Goal: Information Seeking & Learning: Check status

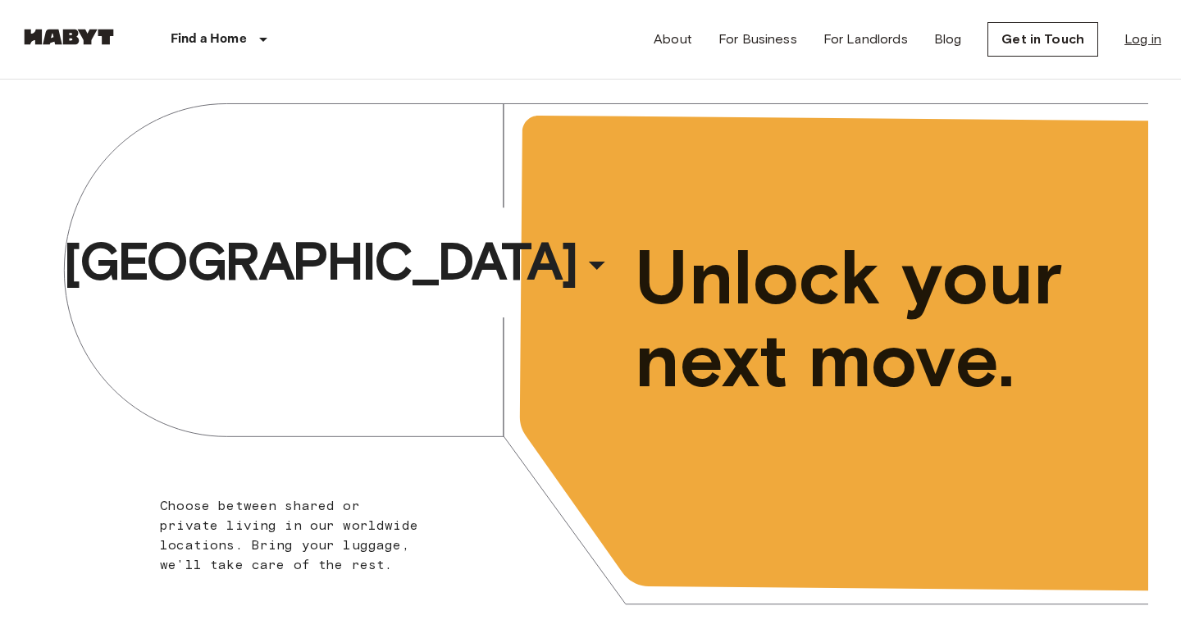
click at [1135, 42] on link "Log in" at bounding box center [1142, 40] width 37 height 20
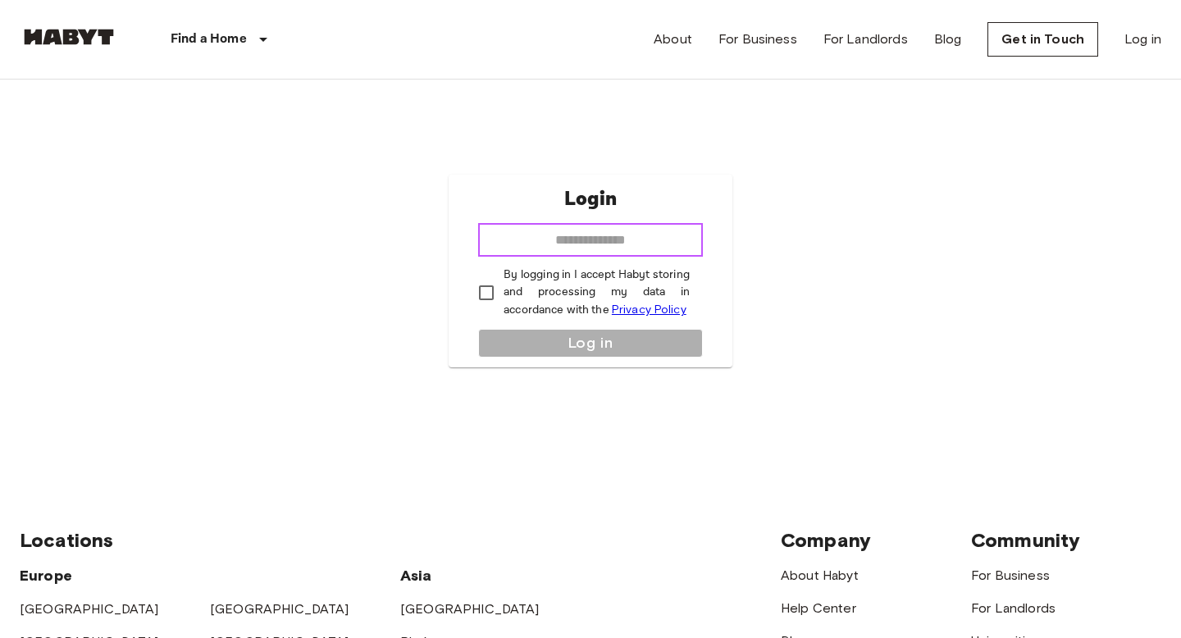
click at [589, 234] on input "email" at bounding box center [590, 240] width 225 height 33
type input "**********"
click at [517, 286] on p "By logging in I accept Habyt storing and processing my data in accordance with …" at bounding box center [596, 292] width 186 height 52
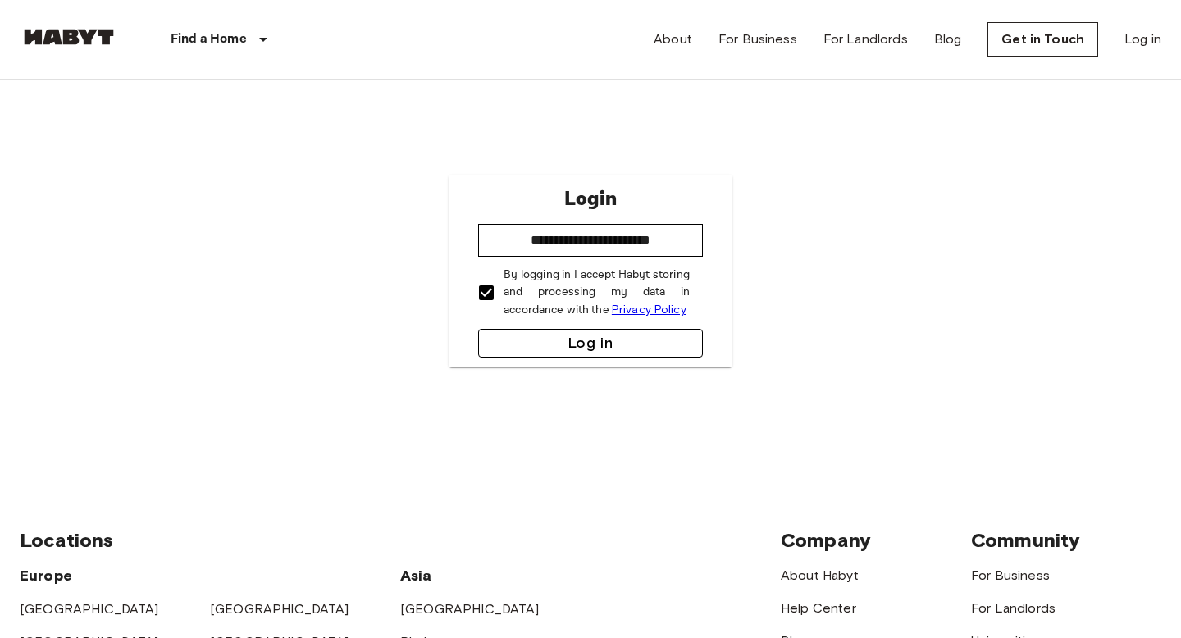
click at [553, 342] on button "Log in" at bounding box center [590, 343] width 225 height 29
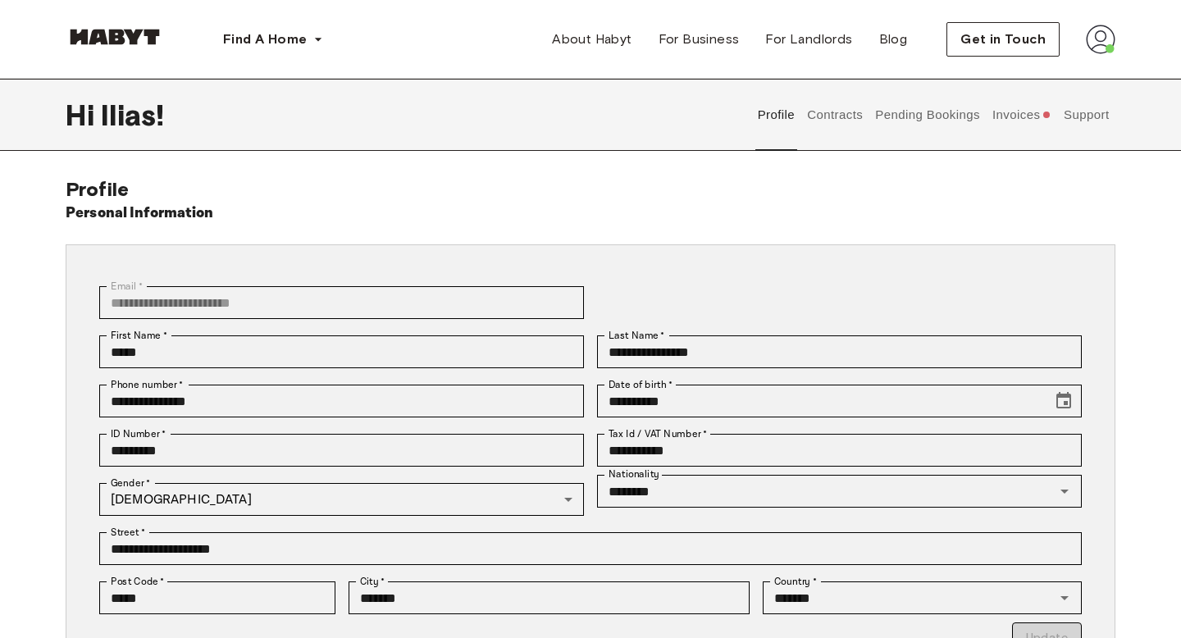
click at [845, 119] on button "Contracts" at bounding box center [835, 115] width 60 height 72
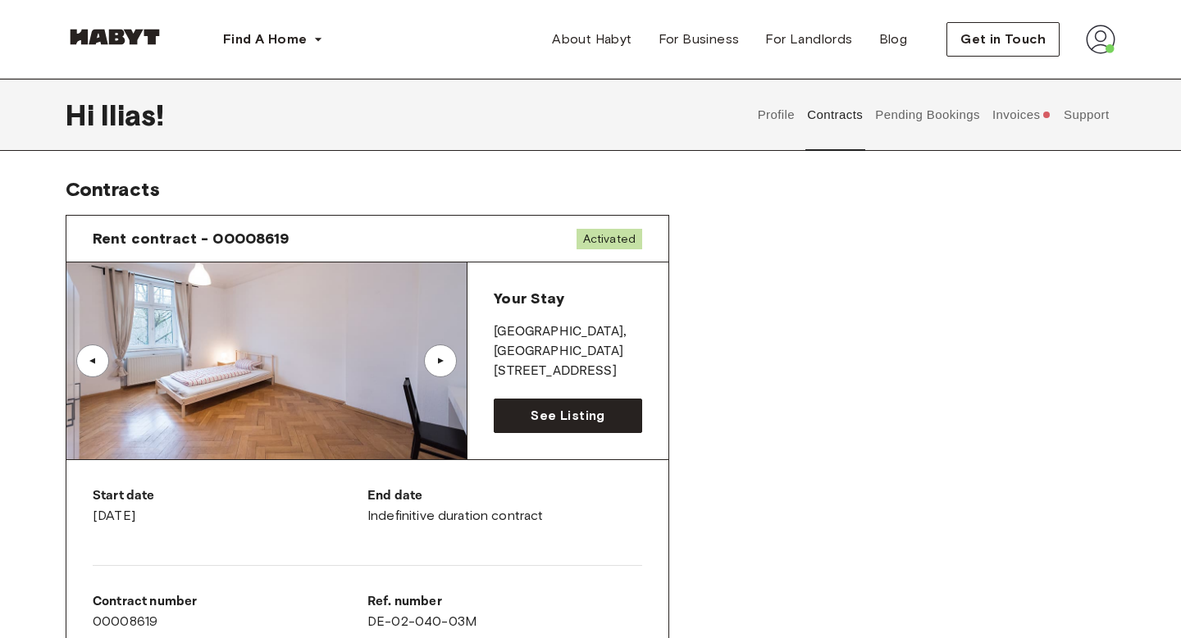
click at [437, 353] on div "▲" at bounding box center [440, 360] width 33 height 33
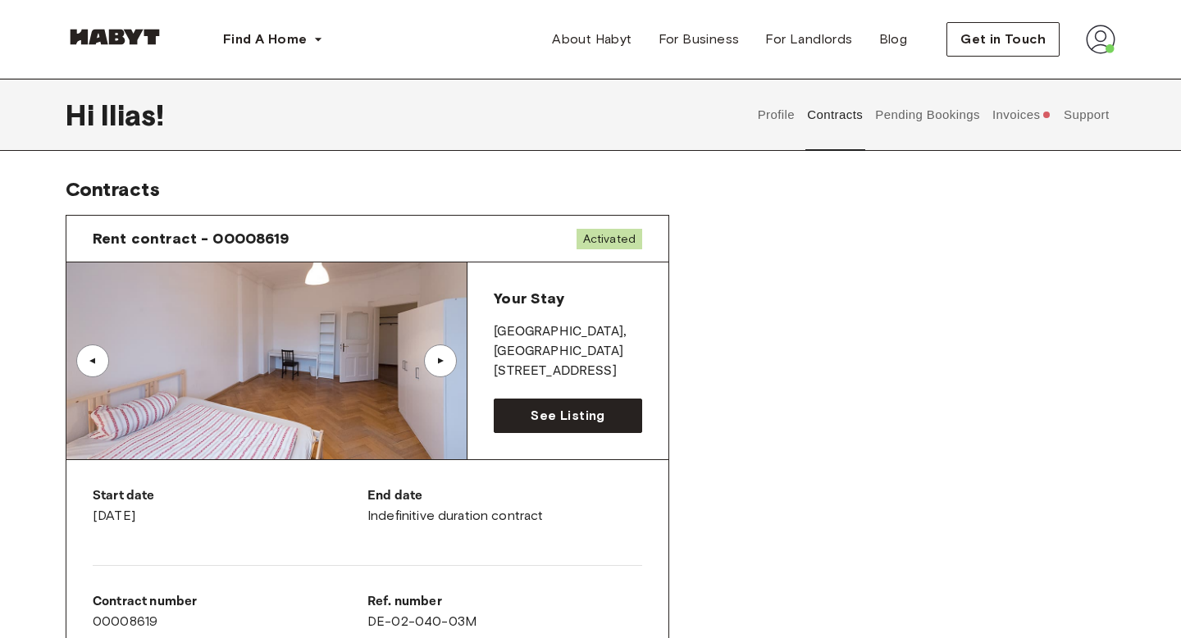
click at [438, 353] on div "▲" at bounding box center [440, 360] width 33 height 33
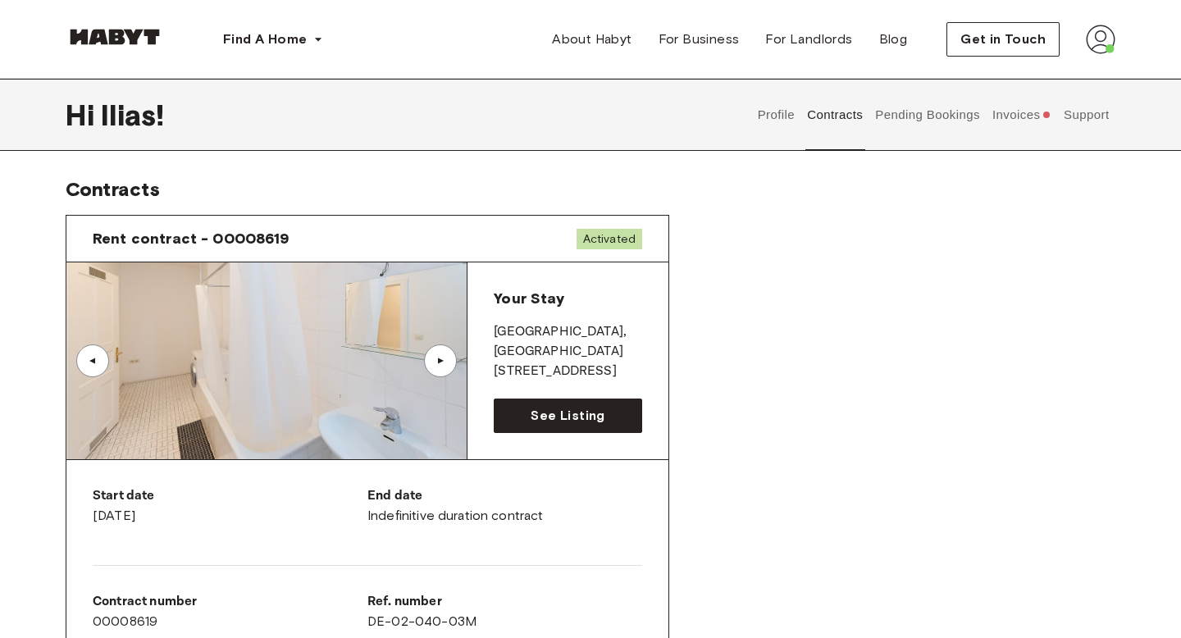
click at [438, 353] on div "▲" at bounding box center [440, 360] width 33 height 33
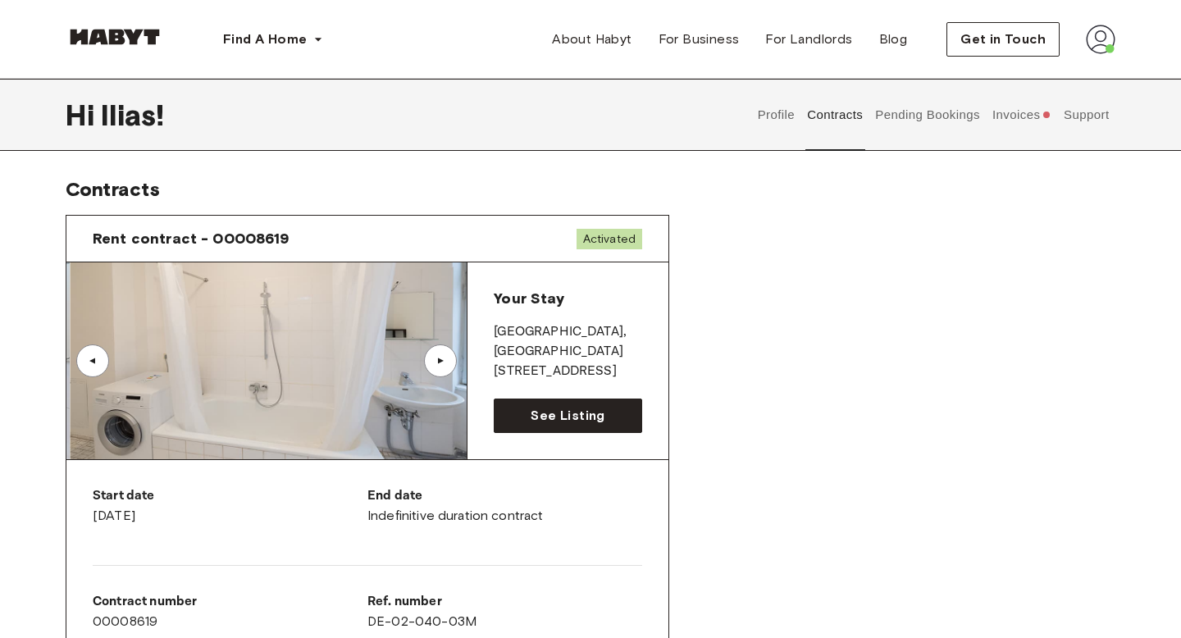
click at [438, 353] on div "▲" at bounding box center [440, 360] width 33 height 33
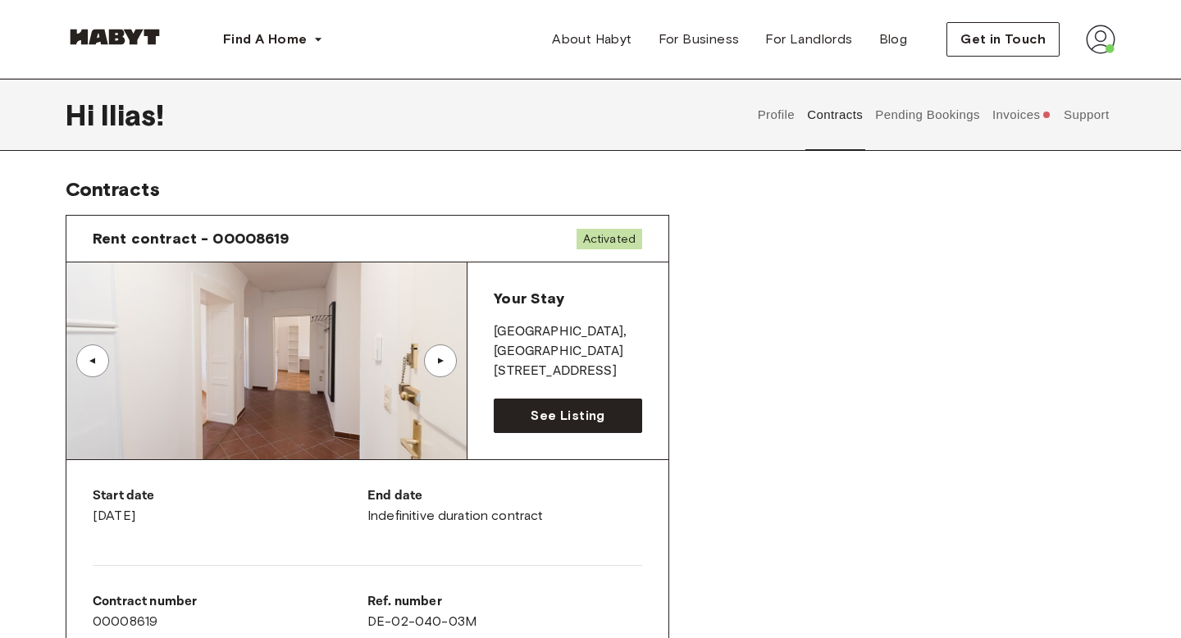
click at [455, 367] on div "▲" at bounding box center [440, 360] width 33 height 33
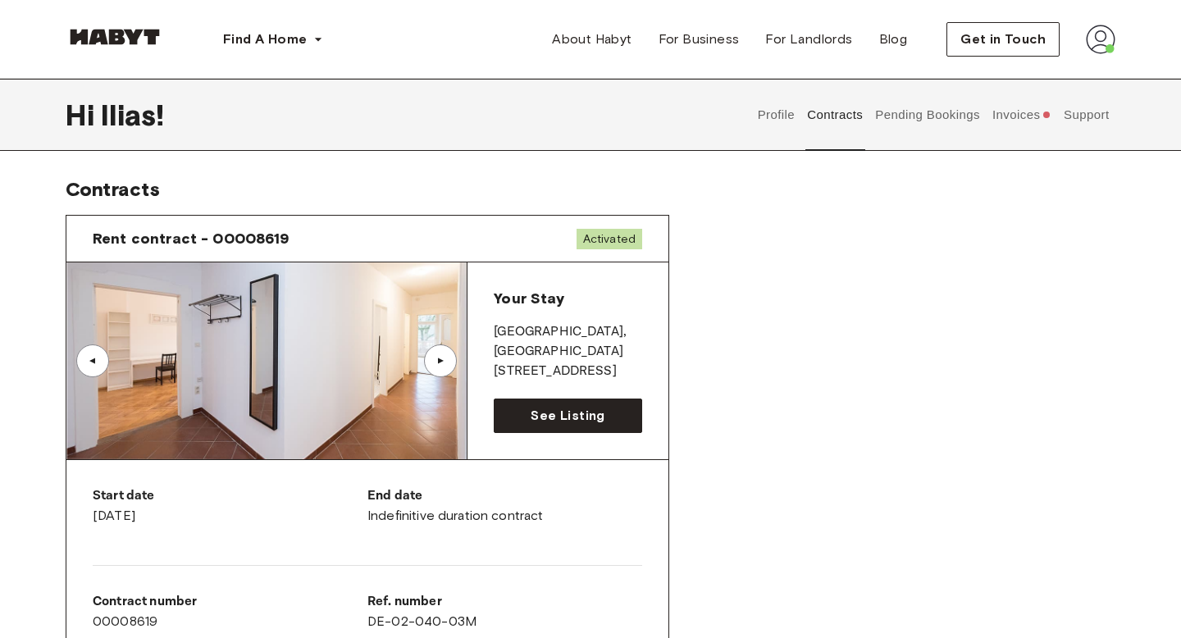
click at [440, 358] on div "▲" at bounding box center [440, 361] width 16 height 10
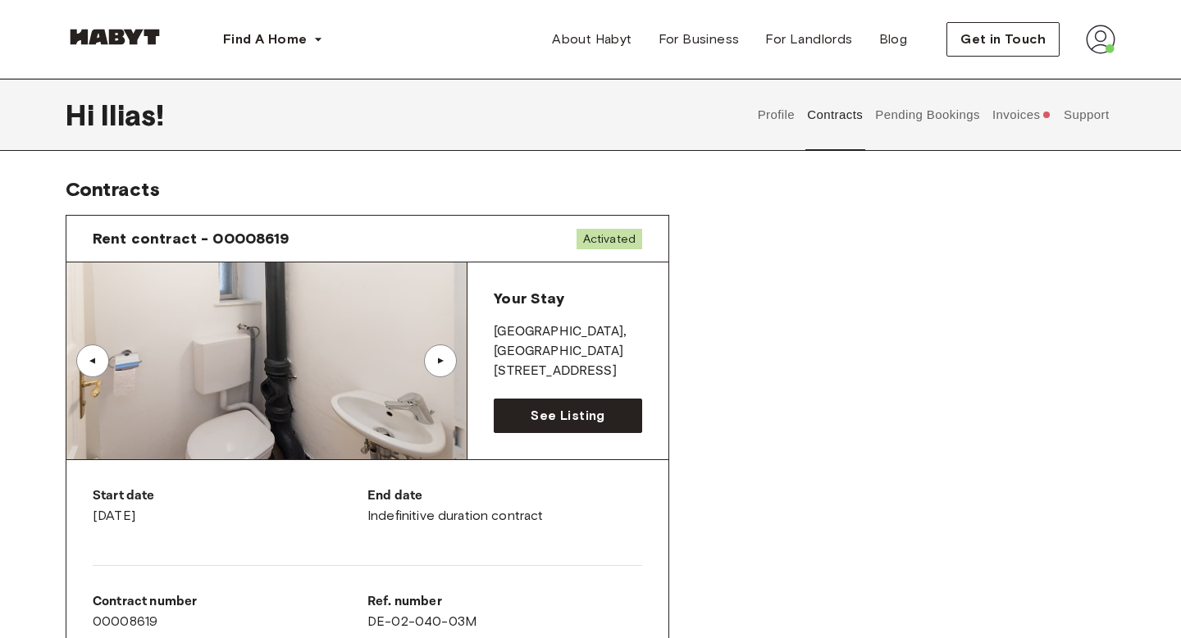
click at [937, 110] on button "Pending Bookings" at bounding box center [927, 115] width 109 height 72
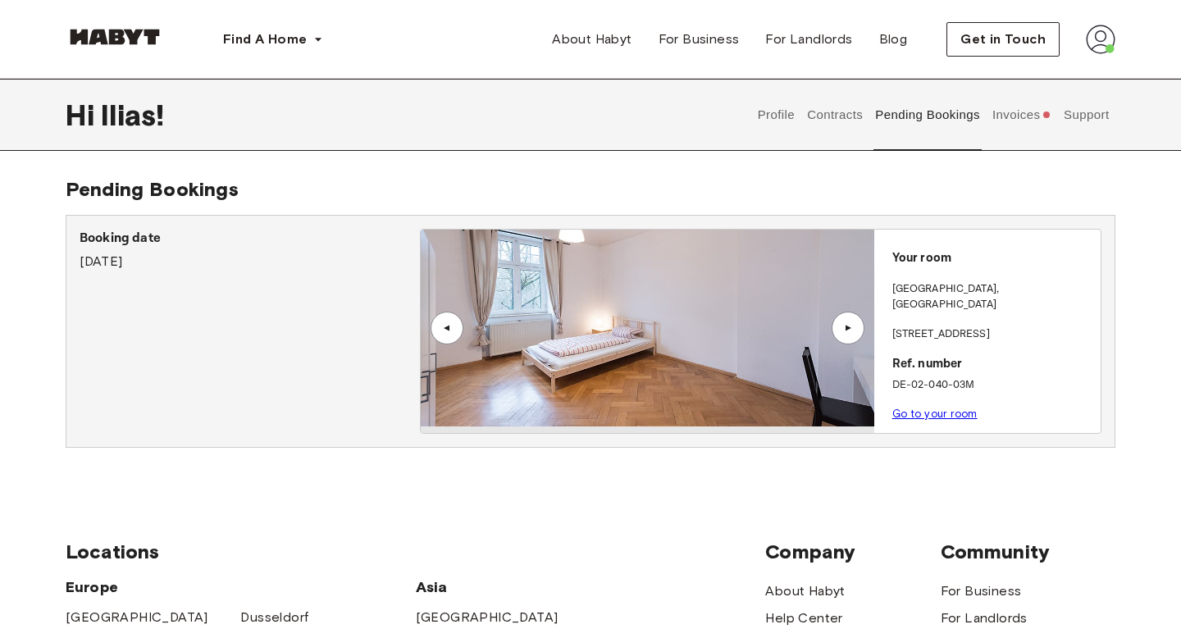
click at [1030, 113] on button "Invoices" at bounding box center [1021, 115] width 63 height 72
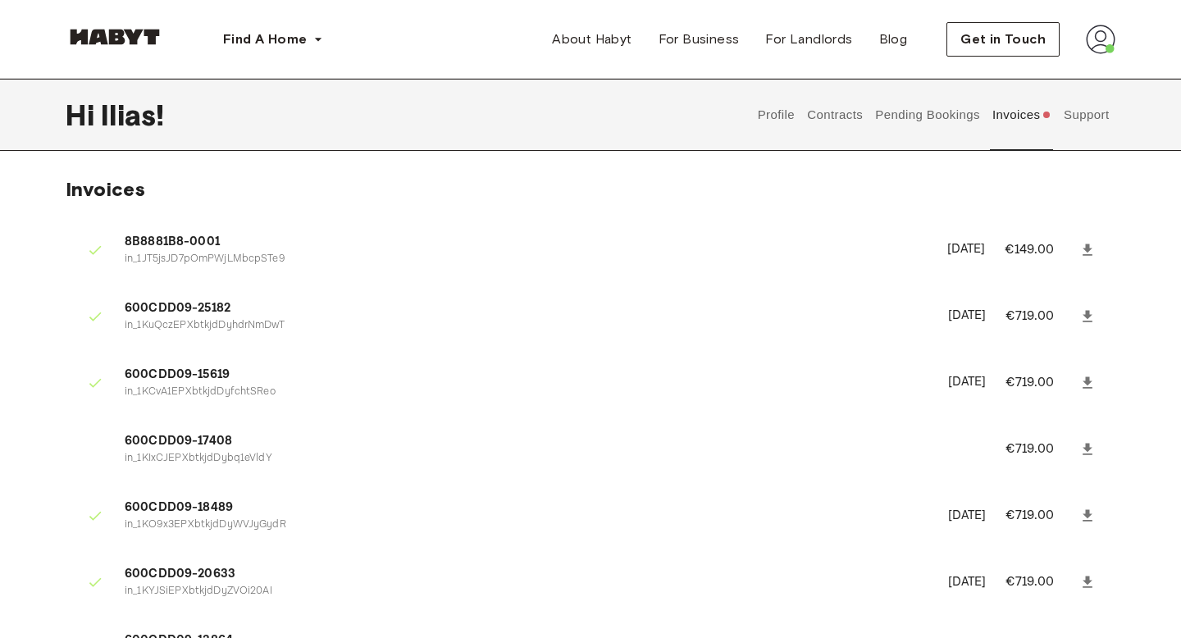
click at [954, 121] on button "Pending Bookings" at bounding box center [927, 115] width 109 height 72
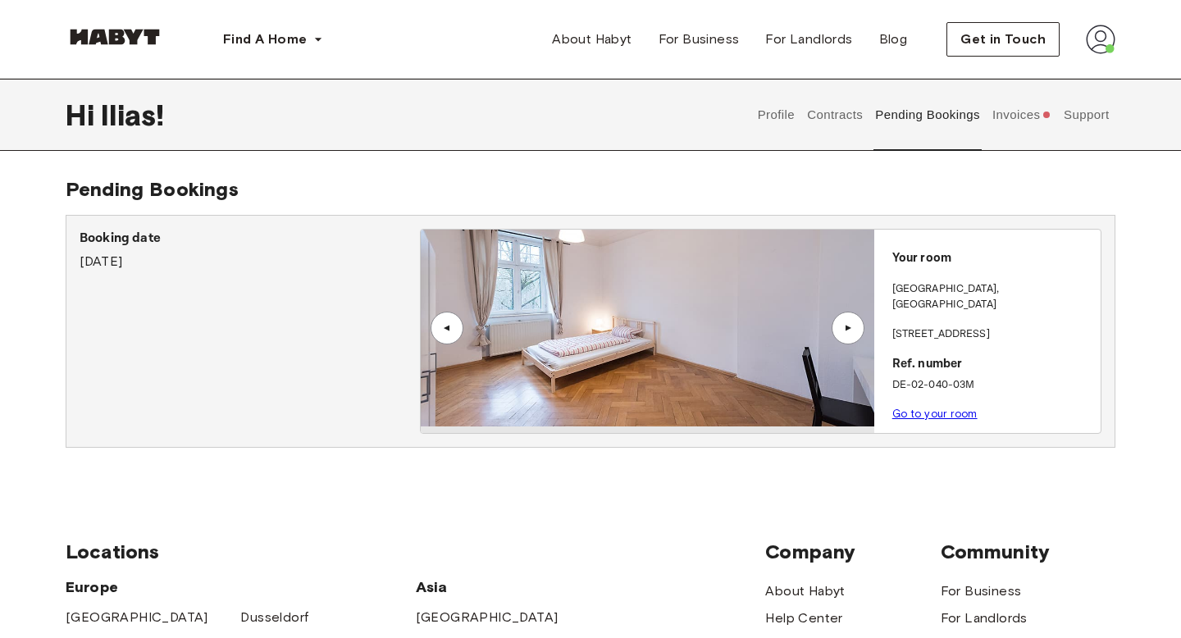
click at [1000, 116] on button "Invoices" at bounding box center [1021, 115] width 63 height 72
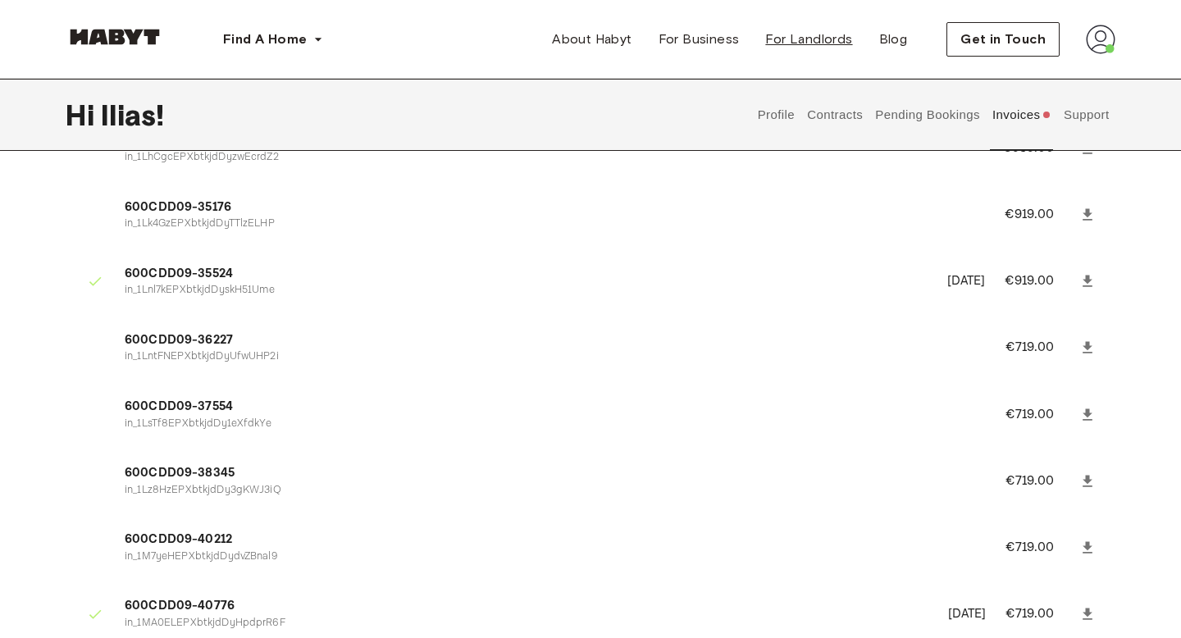
scroll to position [1589, 0]
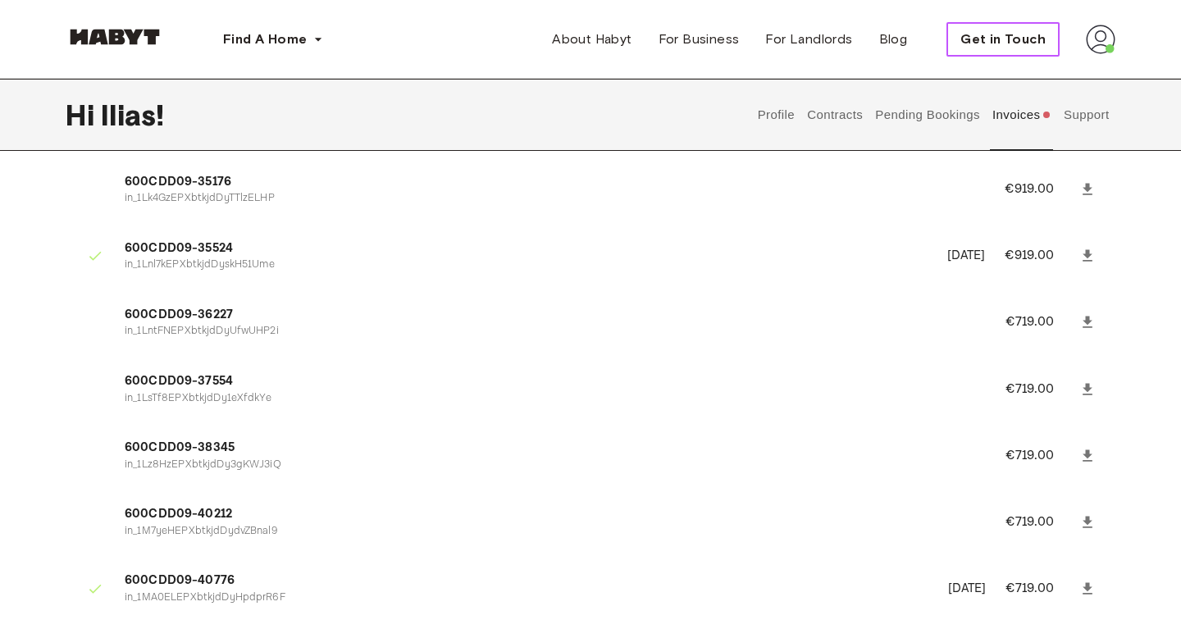
click at [1041, 48] on span "Get in Touch" at bounding box center [1002, 40] width 85 height 20
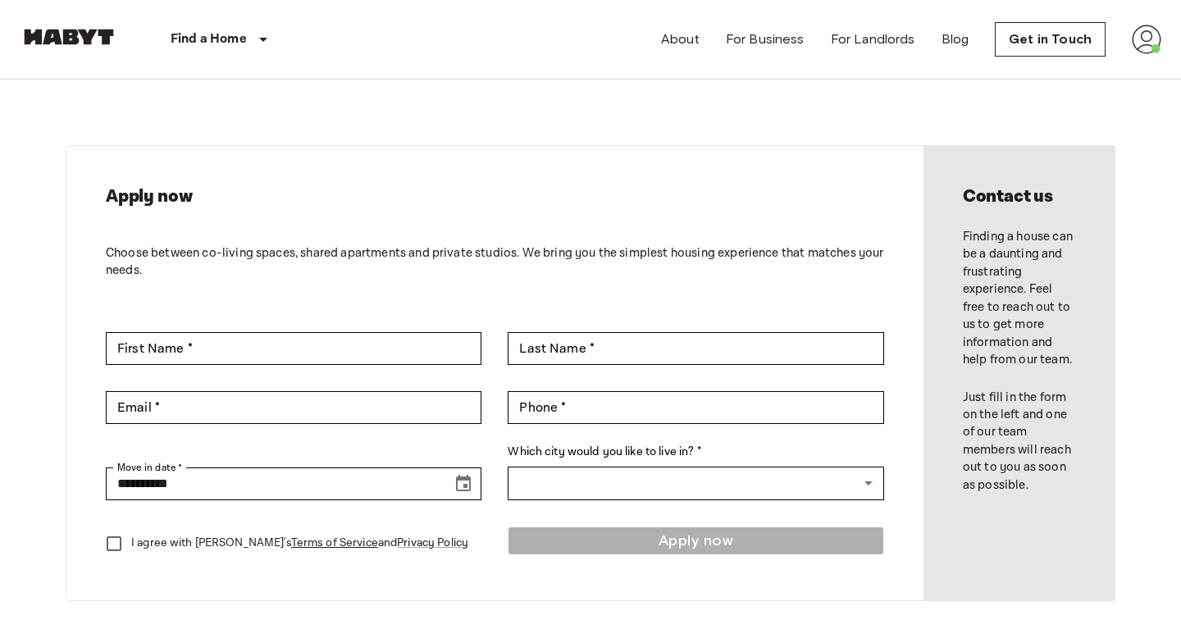
click at [1146, 44] on img at bounding box center [1147, 40] width 30 height 30
click at [1027, 75] on li "Profile" at bounding box center [1086, 69] width 164 height 30
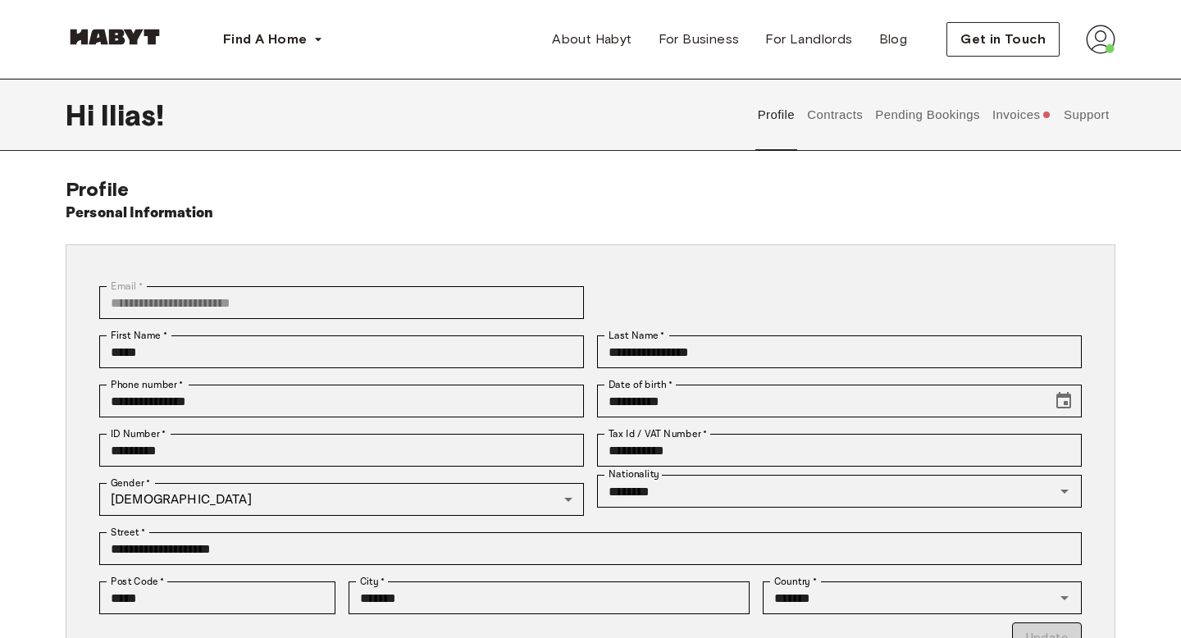
click at [1077, 97] on button "Support" at bounding box center [1086, 115] width 50 height 72
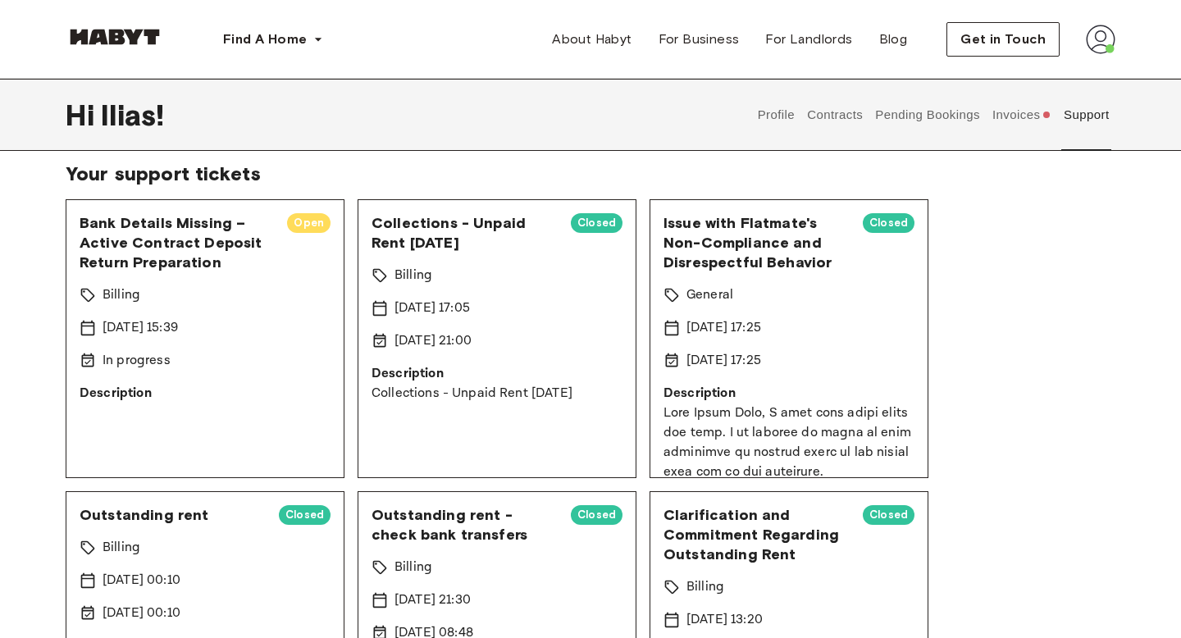
scroll to position [66, 0]
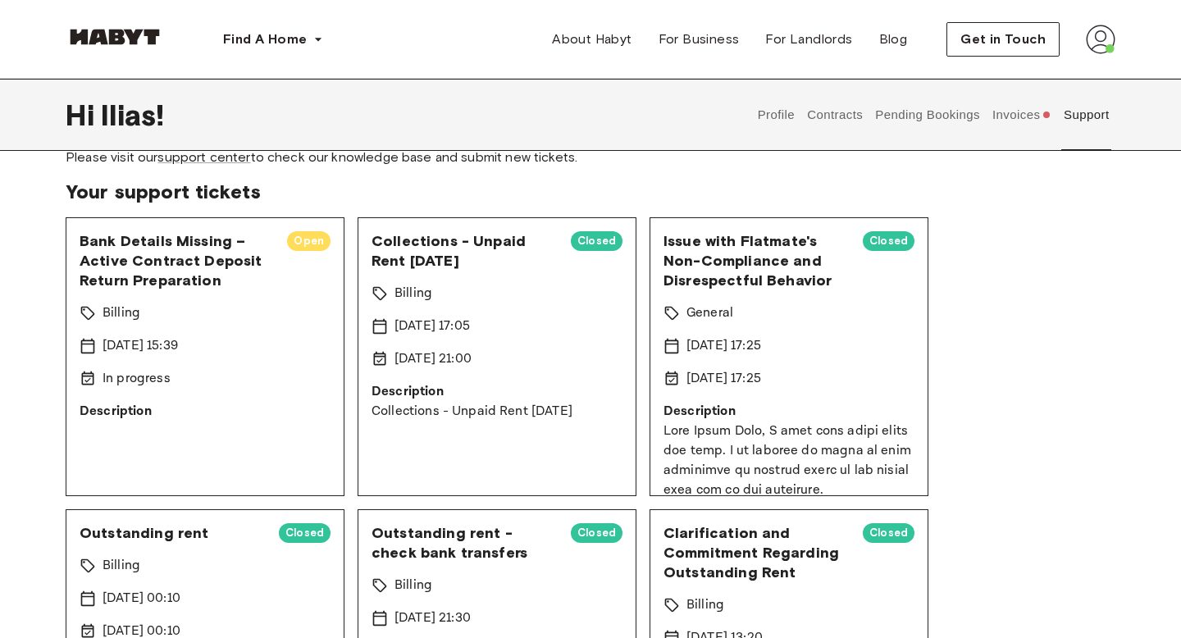
click at [134, 356] on div "Bank Details Missing – Active Contract Deposit Return Preparation Open Billing …" at bounding box center [205, 356] width 279 height 279
click at [202, 257] on span "Bank Details Missing – Active Contract Deposit Return Preparation" at bounding box center [177, 260] width 194 height 59
click at [315, 242] on span "Open" at bounding box center [308, 241] width 43 height 16
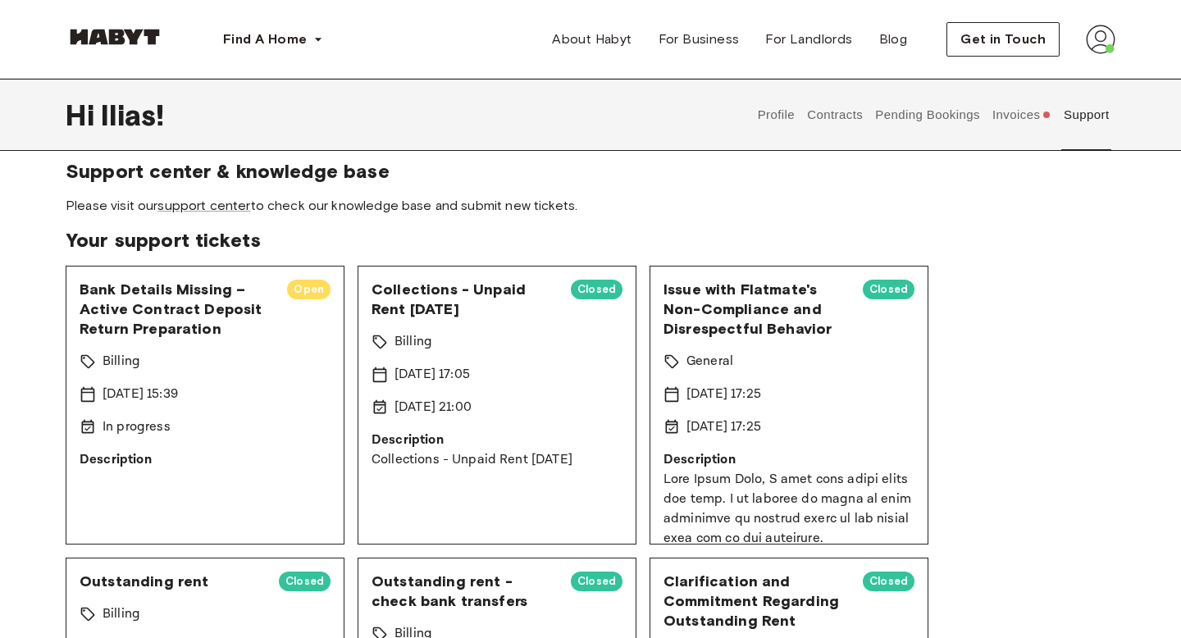
scroll to position [0, 0]
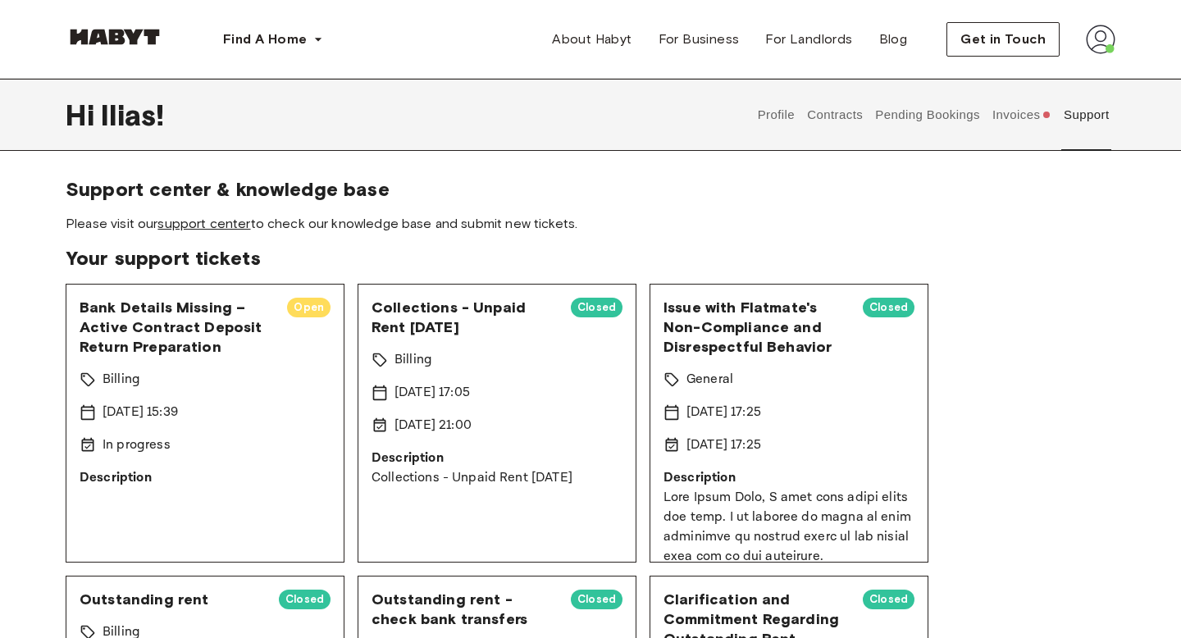
click at [190, 220] on link "support center" at bounding box center [203, 224] width 93 height 16
click at [303, 300] on span "Open" at bounding box center [308, 307] width 43 height 16
click at [171, 332] on span "Bank Details Missing – Active Contract Deposit Return Preparation" at bounding box center [177, 327] width 194 height 59
click at [124, 477] on p "Description" at bounding box center [205, 478] width 251 height 20
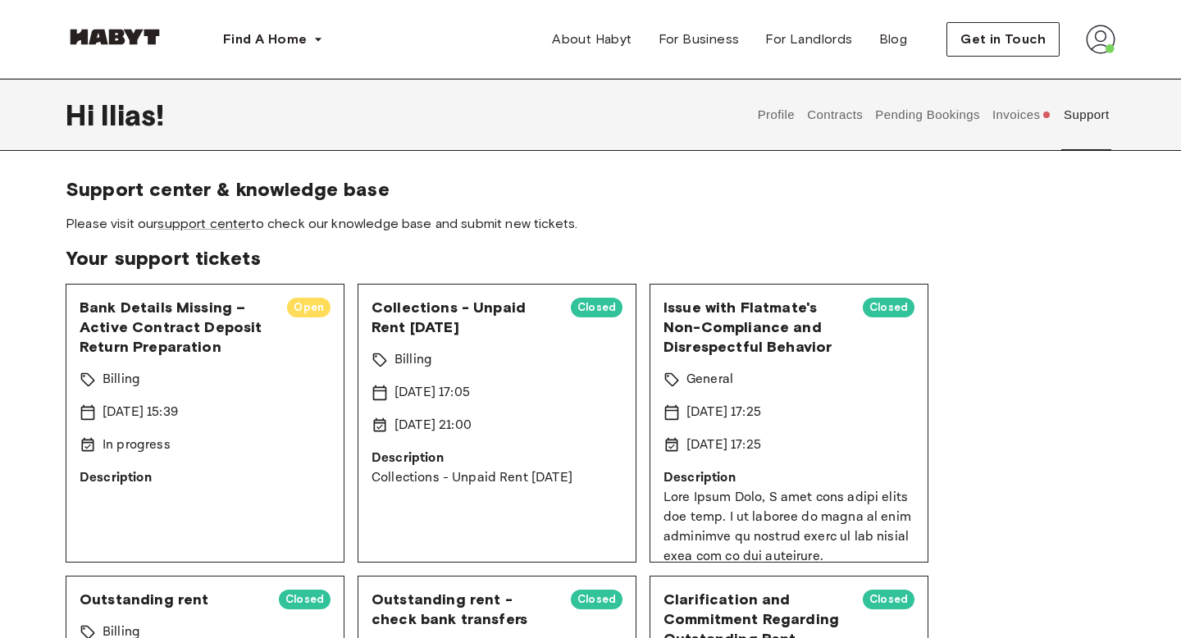
click at [119, 454] on p "In progress" at bounding box center [136, 445] width 68 height 20
